Goal: Transaction & Acquisition: Purchase product/service

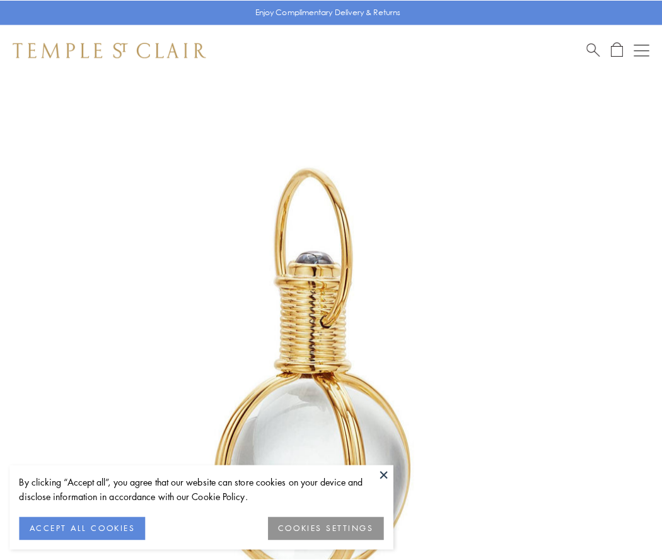
scroll to position [329, 0]
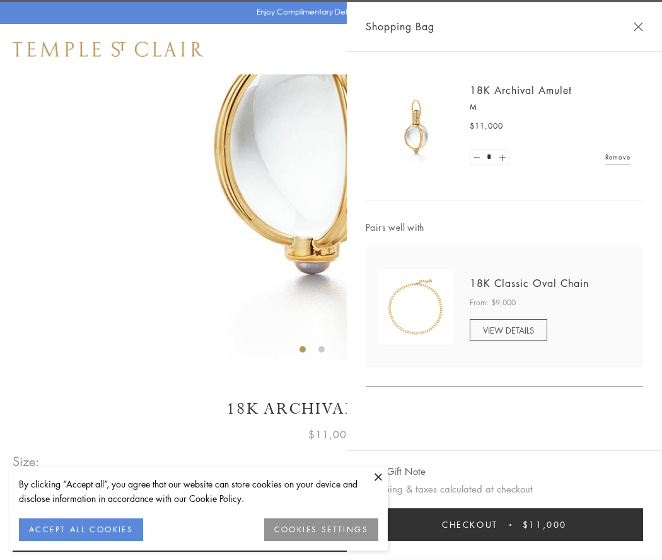
click at [505, 525] on button "Checkout $11,000" at bounding box center [505, 524] width 278 height 33
